Goal: Go to known website: Go to known website

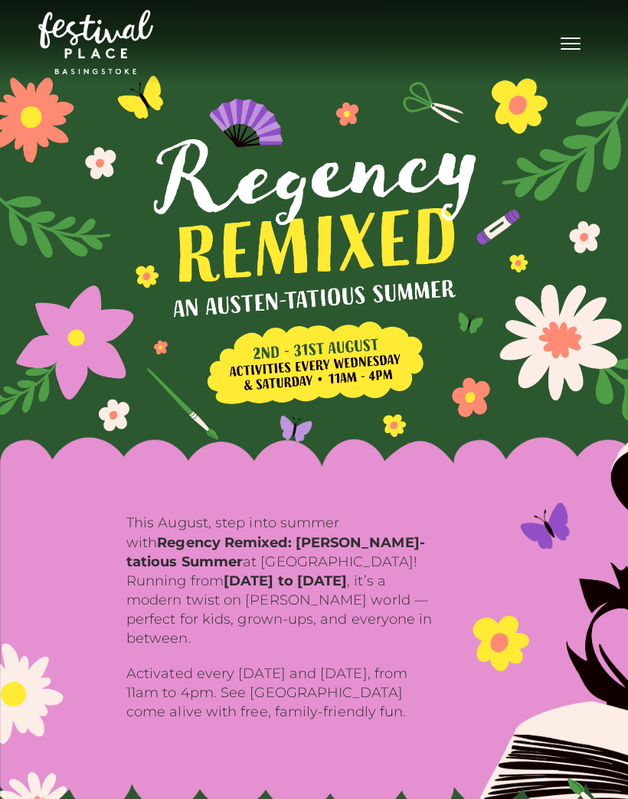
click at [564, 50] on span "Toggle navigation" at bounding box center [570, 49] width 20 height 2
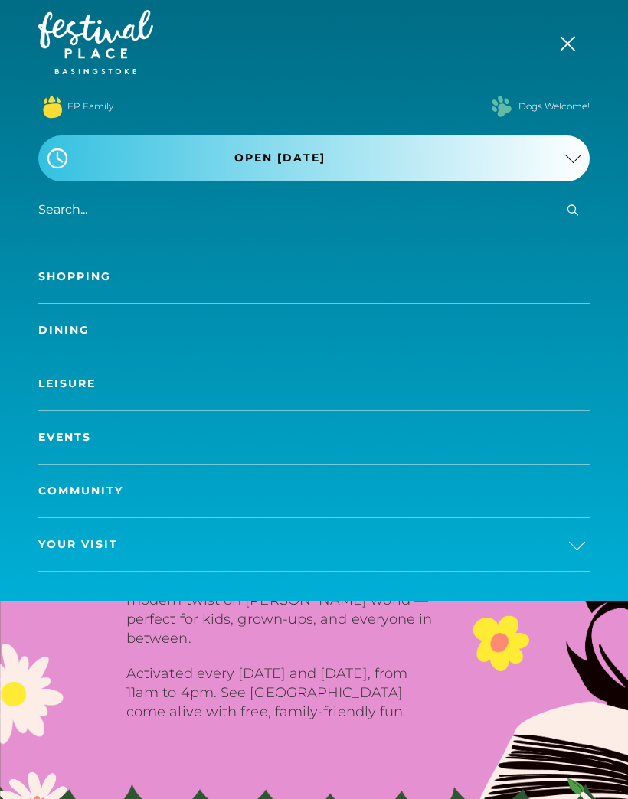
click at [116, 276] on link "Shopping" at bounding box center [313, 276] width 551 height 53
click at [90, 282] on link "Shopping" at bounding box center [313, 276] width 551 height 53
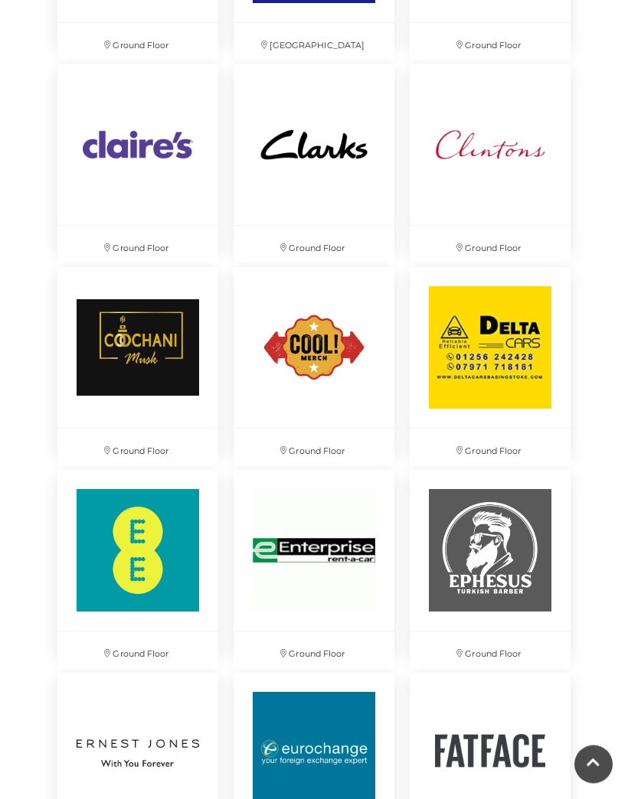
scroll to position [2186, 0]
click at [319, 347] on img at bounding box center [314, 347] width 161 height 161
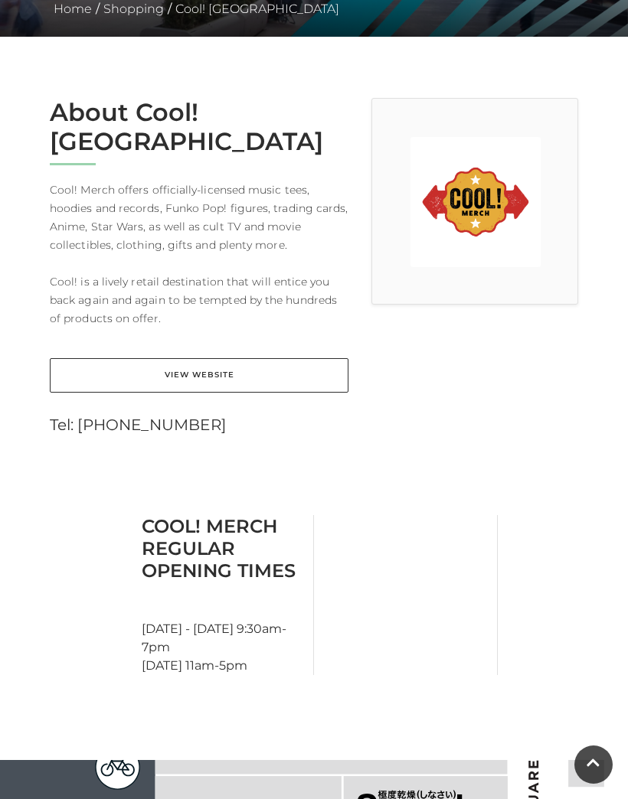
scroll to position [367, 0]
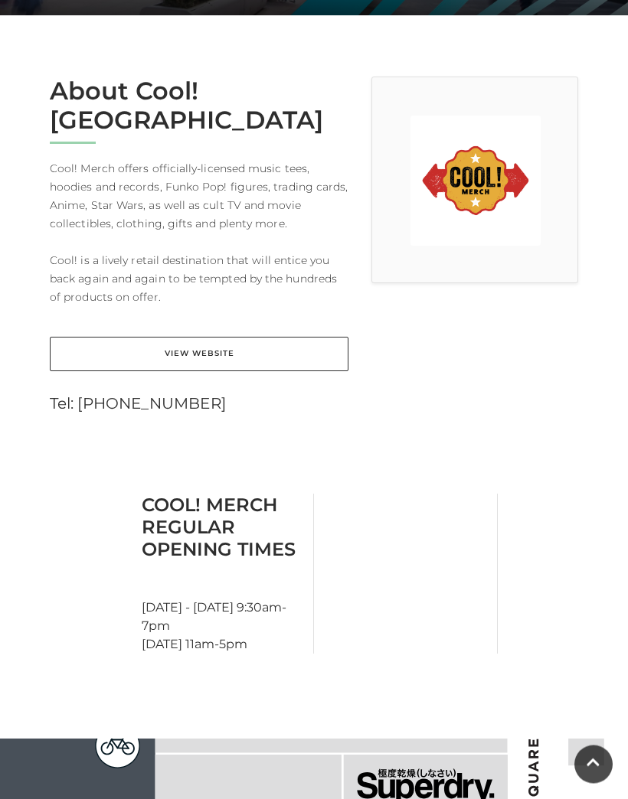
click at [273, 338] on link "View Website" at bounding box center [199, 355] width 299 height 34
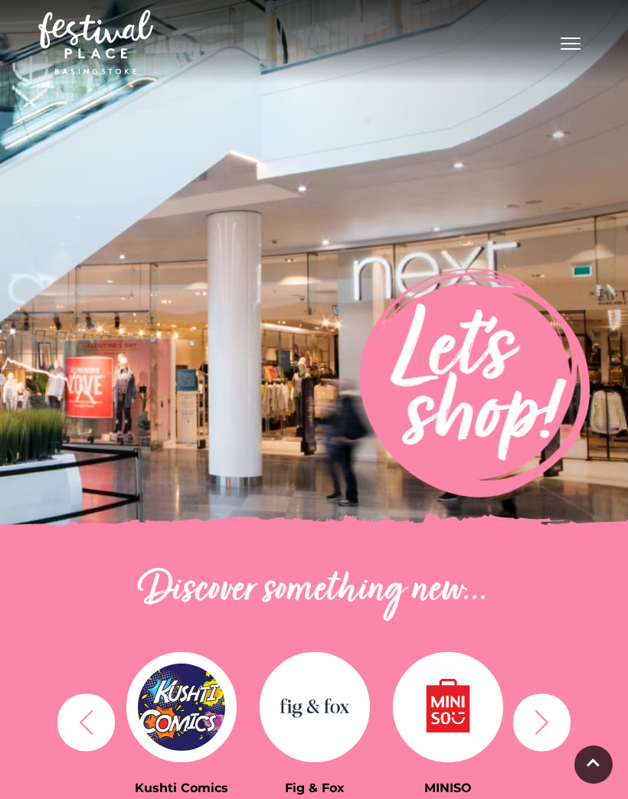
scroll to position [2255, 0]
